Goal: Information Seeking & Learning: Learn about a topic

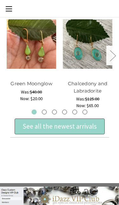
scroll to position [66, 0]
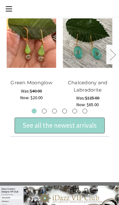
click at [21, 125] on div "See all the newest arrivals" at bounding box center [60, 126] width 90 height 16
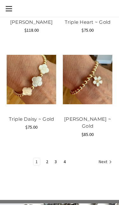
scroll to position [694, 0]
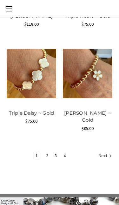
click at [47, 152] on link "2" at bounding box center [47, 155] width 7 height 7
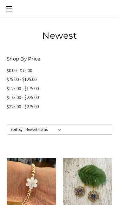
scroll to position [118, 0]
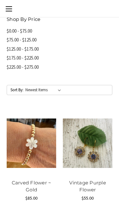
click at [99, 87] on div "Sort By: Featured Items Newest Items Best Selling A to Z Z to A By Review Price…" at bounding box center [59, 90] width 105 height 10
click at [70, 86] on div "Sort By: Featured Items Newest Items Best Selling A to Z Z to A By Review Price…" at bounding box center [59, 90] width 105 height 10
click at [61, 90] on select "Featured Items Newest Items Best Selling A to Z Z to A By Review Price: Ascendi…" at bounding box center [44, 90] width 40 height 10
select select "pricedesc"
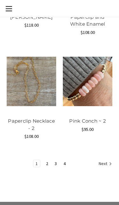
scroll to position [718, 0]
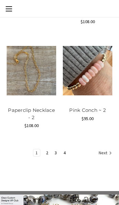
click at [106, 149] on link "Next" at bounding box center [104, 153] width 16 height 8
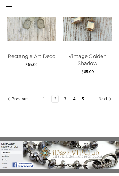
scroll to position [739, 0]
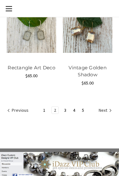
click at [83, 108] on link "5" at bounding box center [83, 110] width 7 height 7
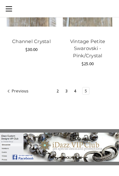
scroll to position [467, 0]
click at [77, 88] on link "4" at bounding box center [75, 91] width 7 height 7
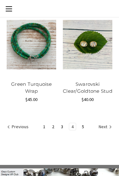
scroll to position [751, 0]
click at [59, 124] on link "3" at bounding box center [62, 127] width 7 height 7
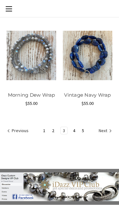
scroll to position [732, 0]
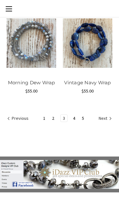
click at [54, 115] on link "2" at bounding box center [53, 118] width 7 height 7
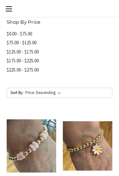
scroll to position [113, 0]
